Goal: Transaction & Acquisition: Purchase product/service

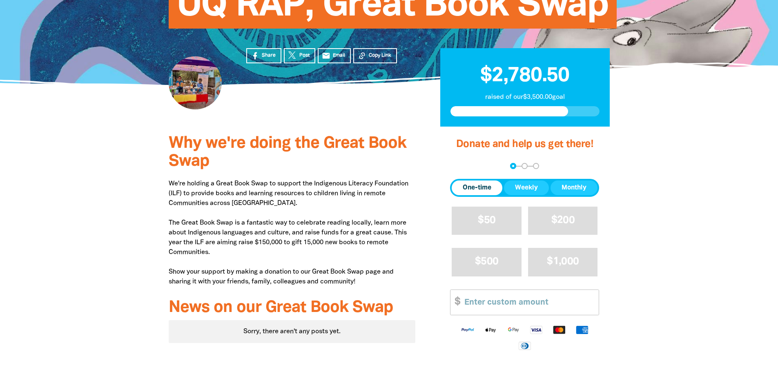
scroll to position [163, 0]
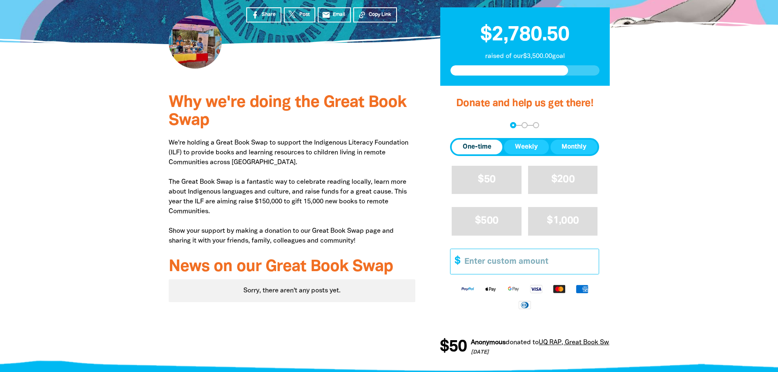
click at [501, 260] on input "Other Amount" at bounding box center [529, 261] width 140 height 25
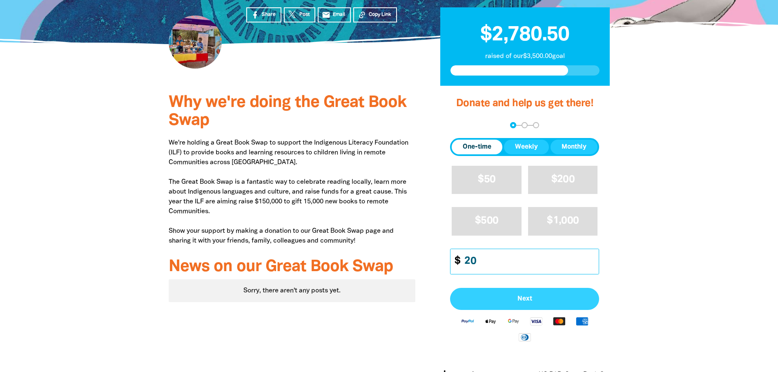
type input "20"
click at [531, 296] on span "Next" at bounding box center [524, 299] width 131 height 7
select select "AU"
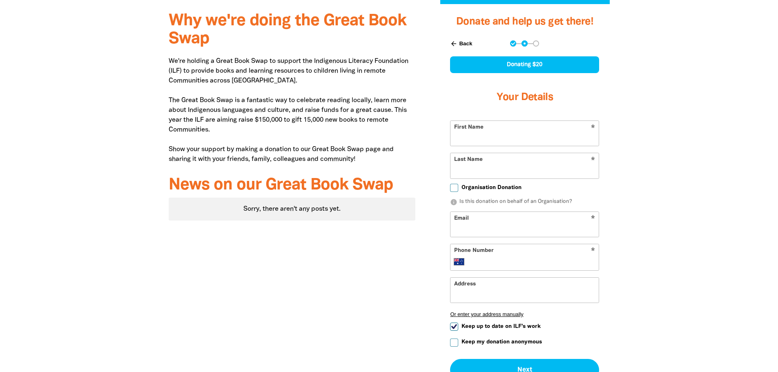
scroll to position [286, 0]
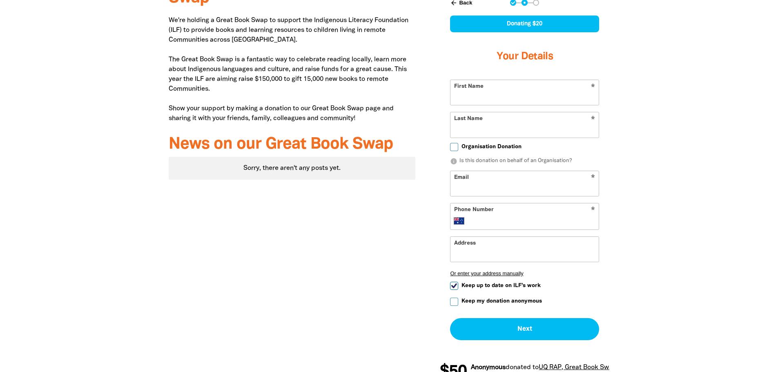
click at [451, 304] on input "Keep my donation anonymous" at bounding box center [454, 302] width 8 height 8
checkbox input "true"
click at [474, 99] on input "First Name" at bounding box center [525, 92] width 148 height 25
type input "[PERSON_NAME]"
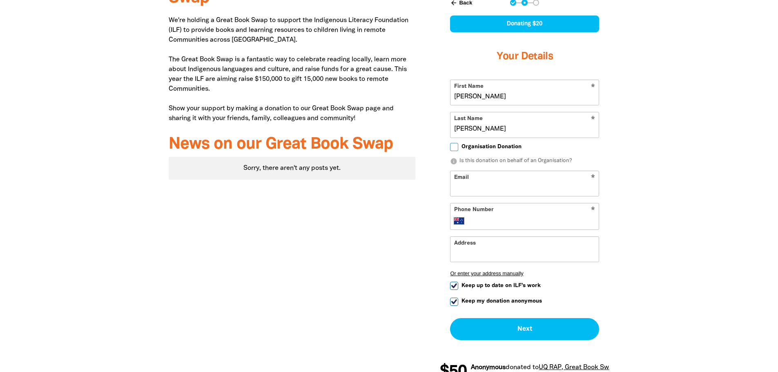
click at [492, 187] on input "Email" at bounding box center [525, 183] width 148 height 25
type input "[EMAIL_ADDRESS][PERSON_NAME][DOMAIN_NAME]"
click at [485, 220] on input "Phone Number" at bounding box center [533, 221] width 125 height 10
type input "0432 945 856"
click at [480, 253] on input "Address" at bounding box center [525, 249] width 148 height 25
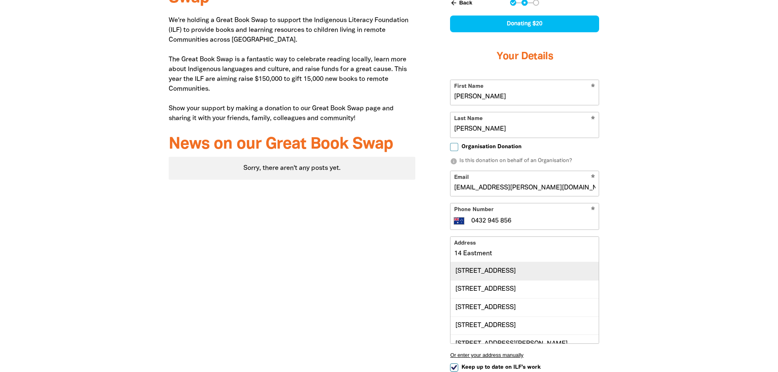
click at [516, 273] on div "[STREET_ADDRESS]" at bounding box center [525, 271] width 148 height 18
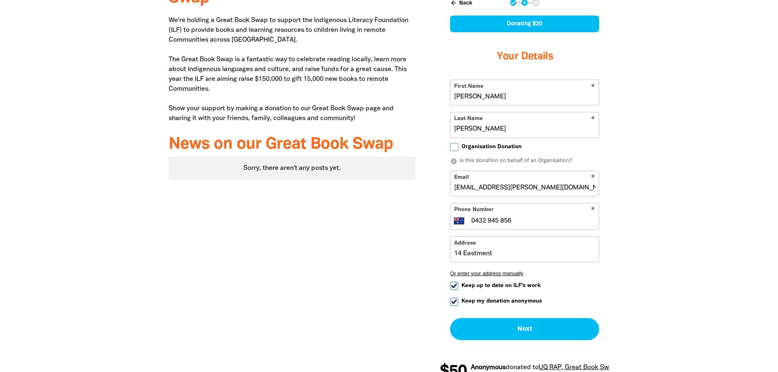
type input "[STREET_ADDRESS]"
click at [455, 287] on input "Keep up to date on ILF's work" at bounding box center [454, 286] width 8 height 8
checkbox input "false"
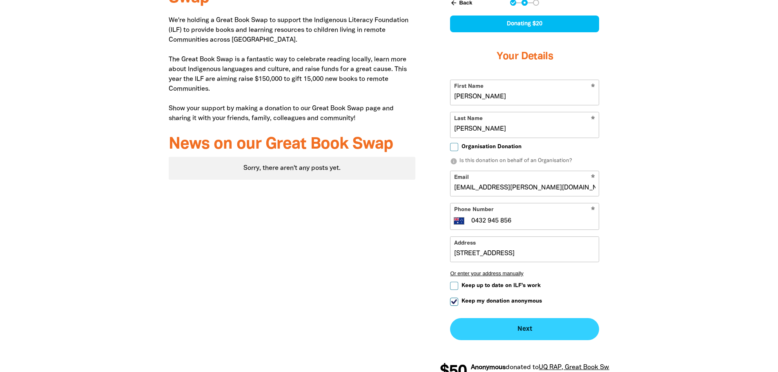
click at [522, 330] on button "Next chevron_right" at bounding box center [524, 329] width 149 height 22
checkbox input "false"
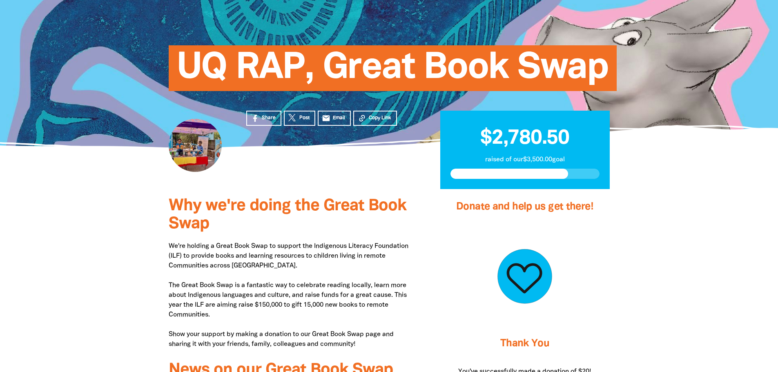
scroll to position [0, 0]
